Goal: Task Accomplishment & Management: Use online tool/utility

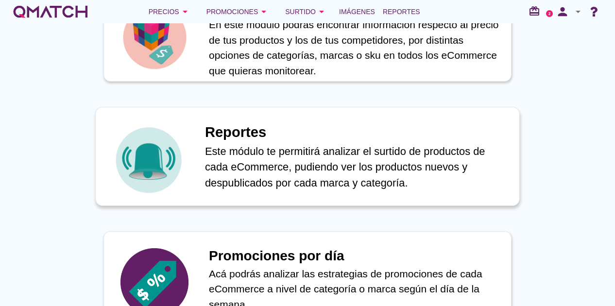
scroll to position [486, 0]
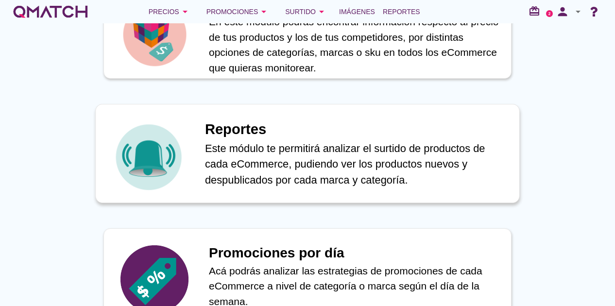
click at [285, 164] on p "Este módulo te permitirá analizar el surtido de productos de cada eCommerce, pu…" at bounding box center [357, 164] width 304 height 48
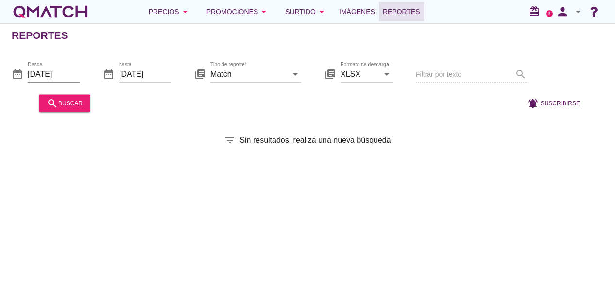
click at [65, 80] on input "[DATE]" at bounding box center [54, 74] width 52 height 16
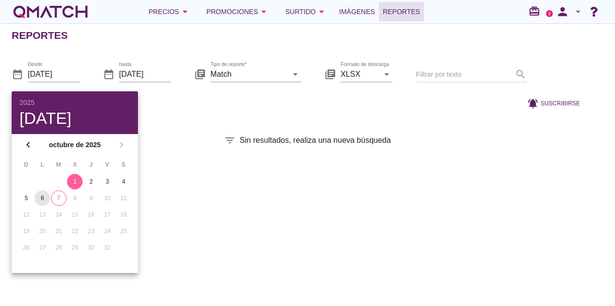
click at [45, 198] on div "6" at bounding box center [42, 198] width 16 height 9
type input "[DATE]"
click at [130, 75] on input "[DATE]" at bounding box center [145, 74] width 52 height 16
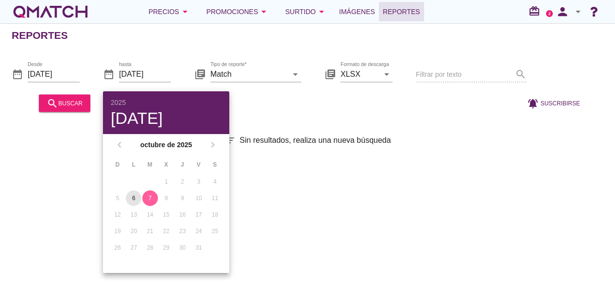
click at [128, 198] on div "6" at bounding box center [134, 198] width 16 height 9
type input "[DATE]"
click at [293, 76] on icon "arrow_drop_down" at bounding box center [295, 74] width 12 height 12
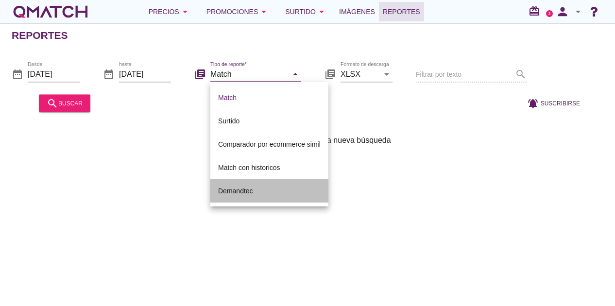
click at [261, 189] on div "Demandtec" at bounding box center [269, 191] width 102 height 12
type input "Demandtec"
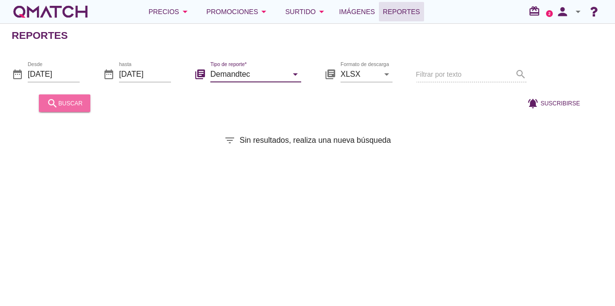
click at [67, 101] on div "search buscar" at bounding box center [65, 103] width 36 height 12
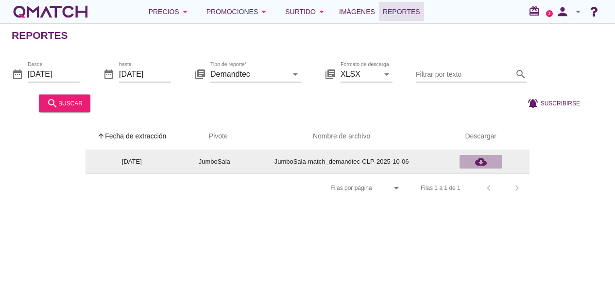
click at [480, 162] on icon "cloud_download" at bounding box center [481, 162] width 12 height 12
